Goal: Task Accomplishment & Management: Complete application form

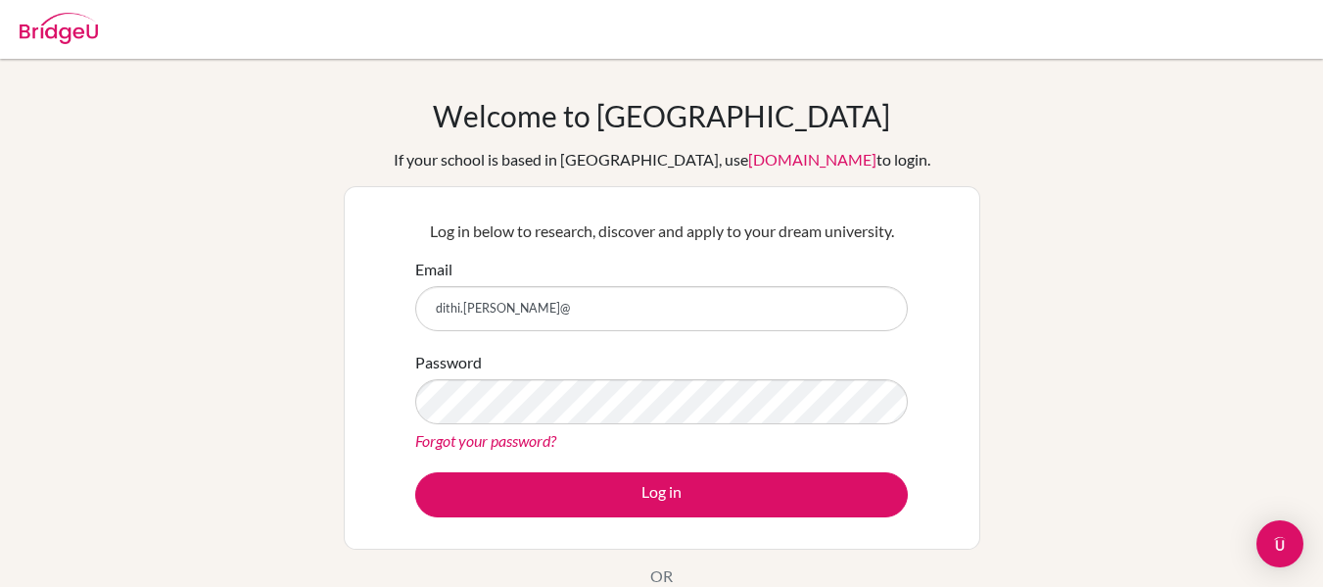
scroll to position [73, 0]
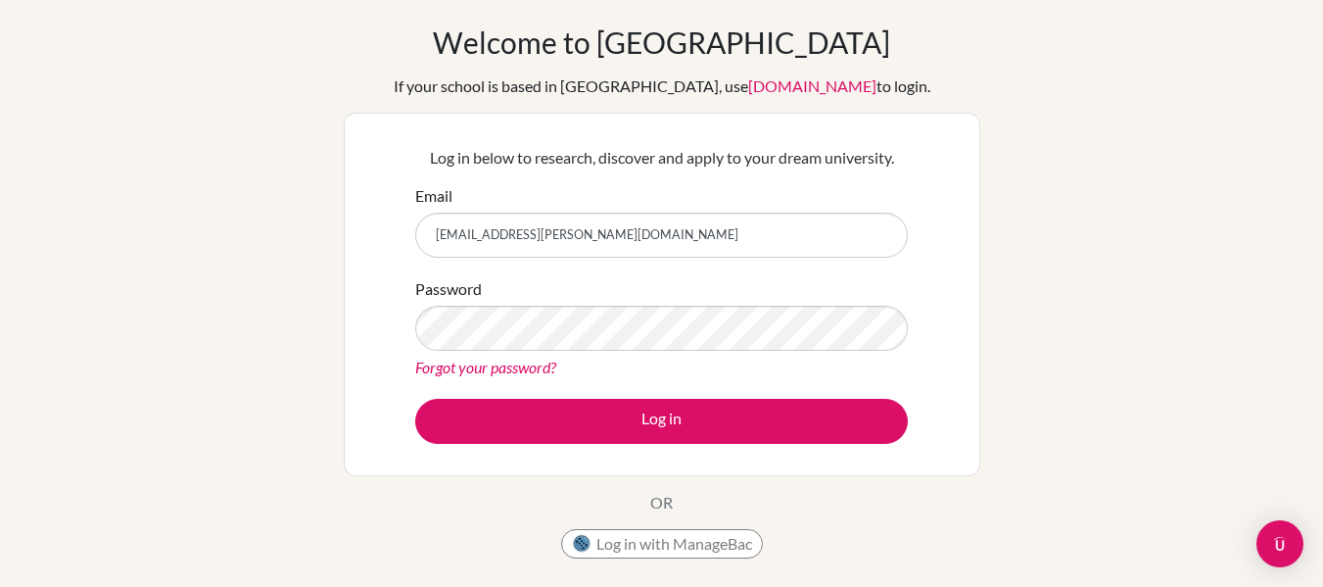
type input "[EMAIL_ADDRESS][PERSON_NAME][DOMAIN_NAME]"
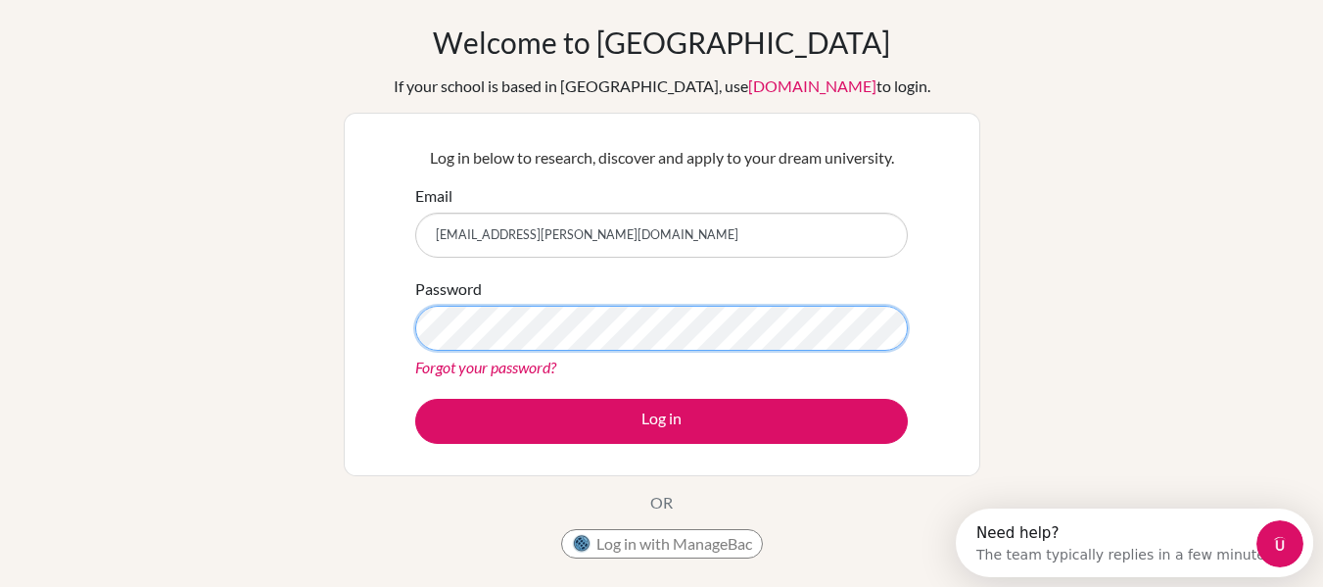
scroll to position [0, 0]
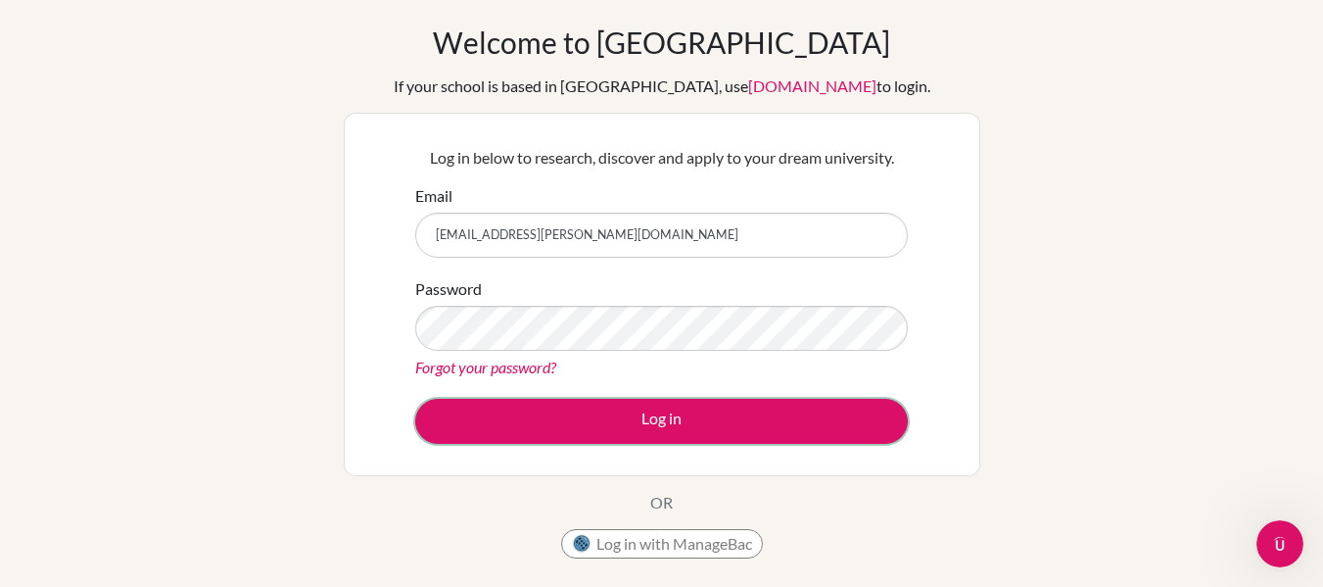
click at [468, 423] on button "Log in" at bounding box center [661, 421] width 493 height 45
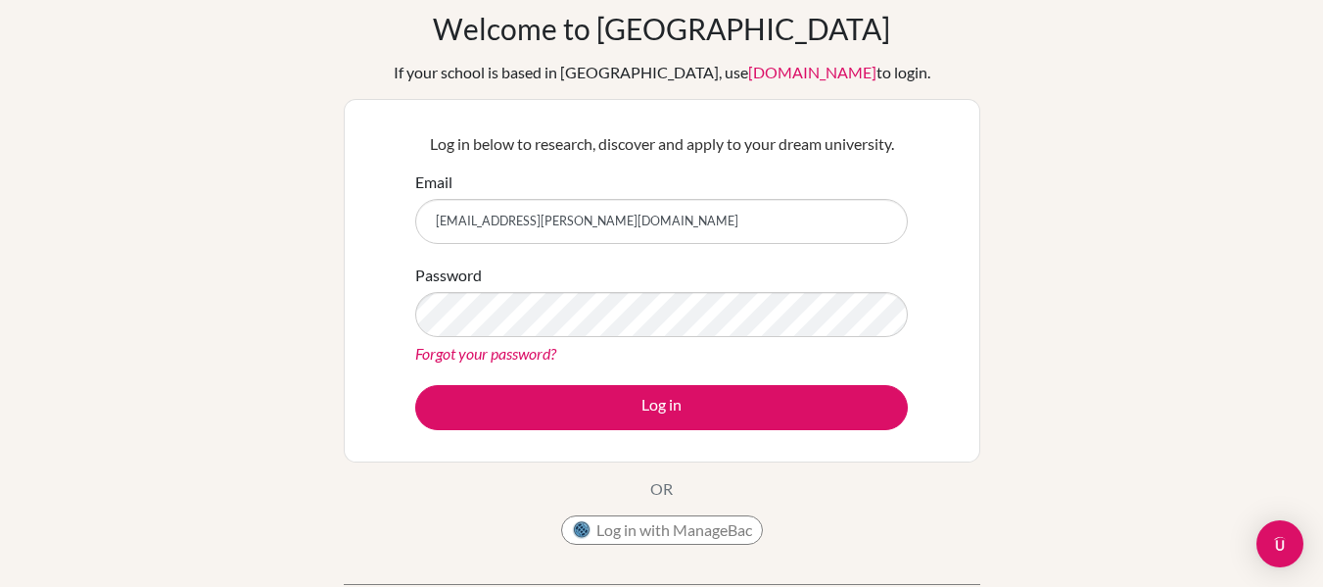
scroll to position [109, 0]
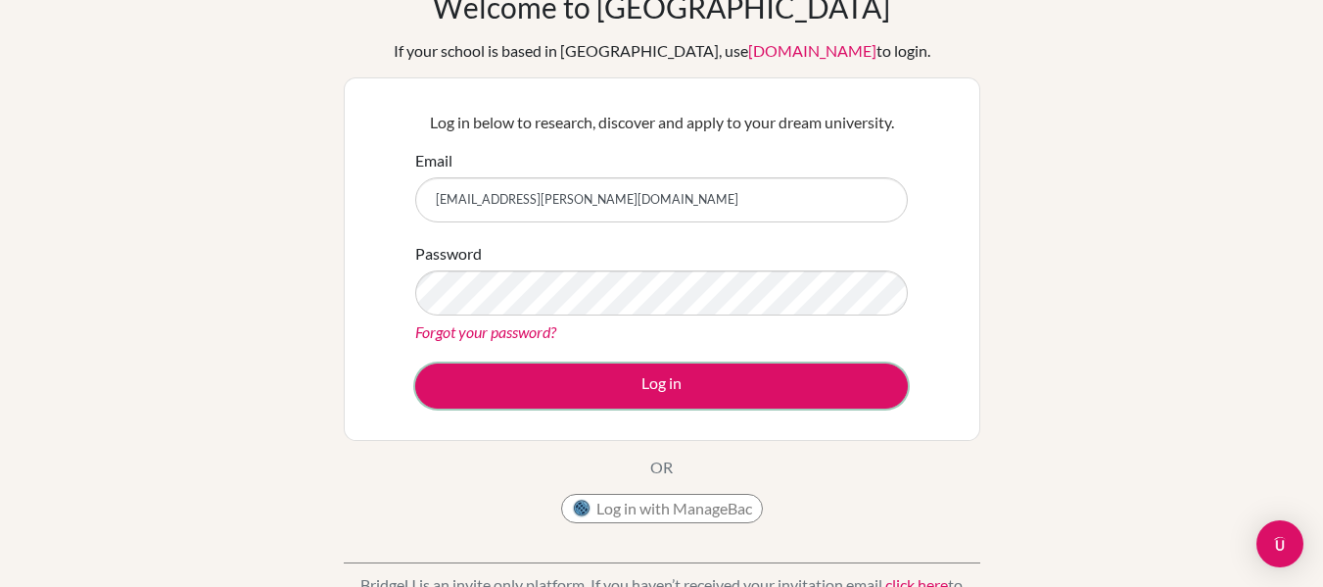
click at [550, 382] on button "Log in" at bounding box center [661, 385] width 493 height 45
